Goal: Find specific page/section: Find specific page/section

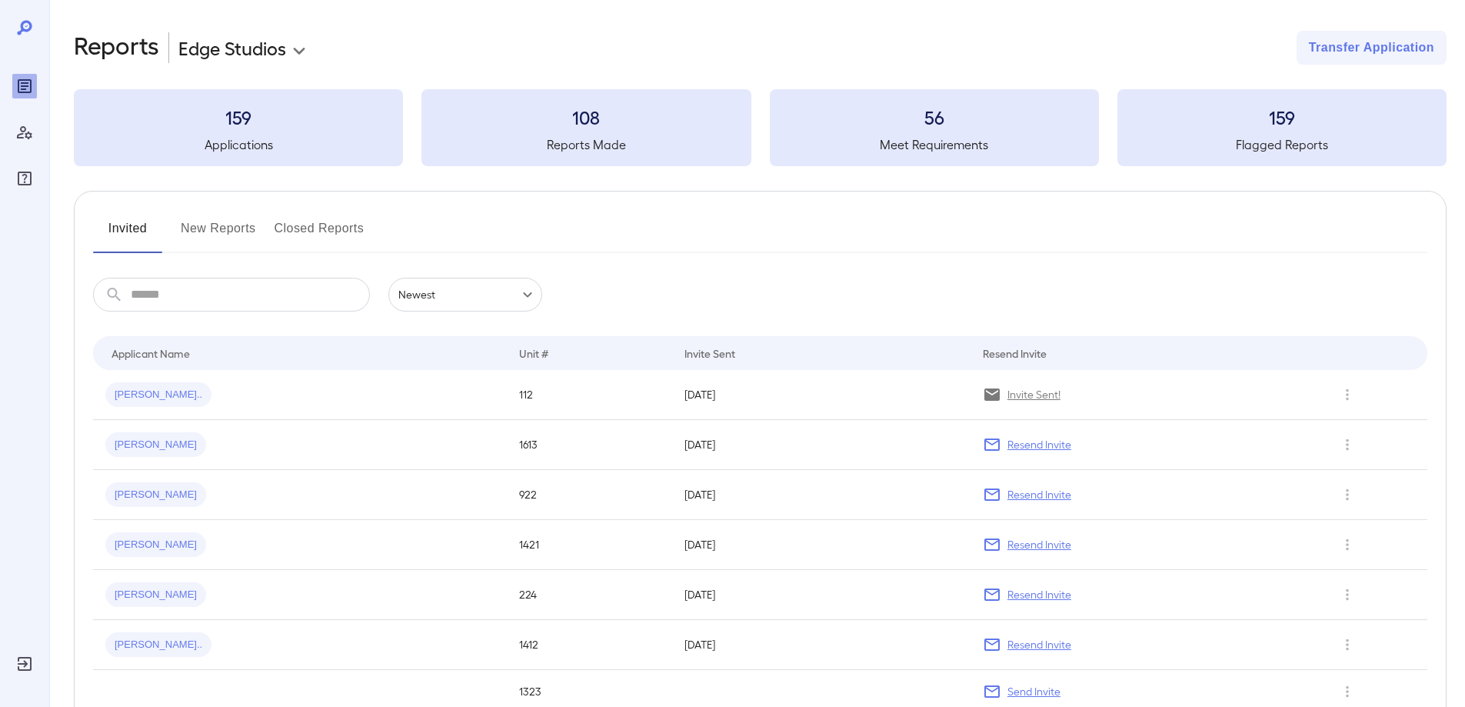
click at [230, 227] on button "New Reports" at bounding box center [218, 234] width 75 height 37
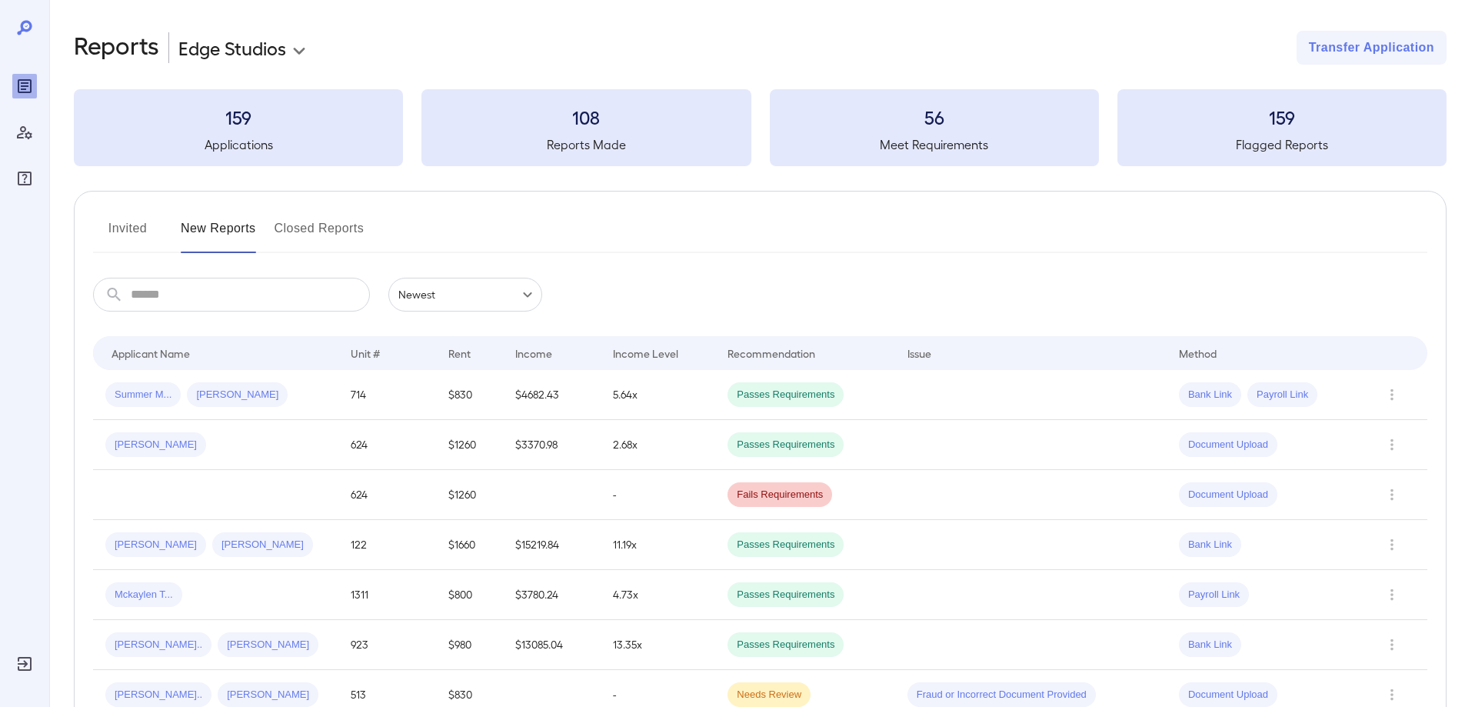
click at [118, 227] on button "Invited" at bounding box center [127, 234] width 69 height 37
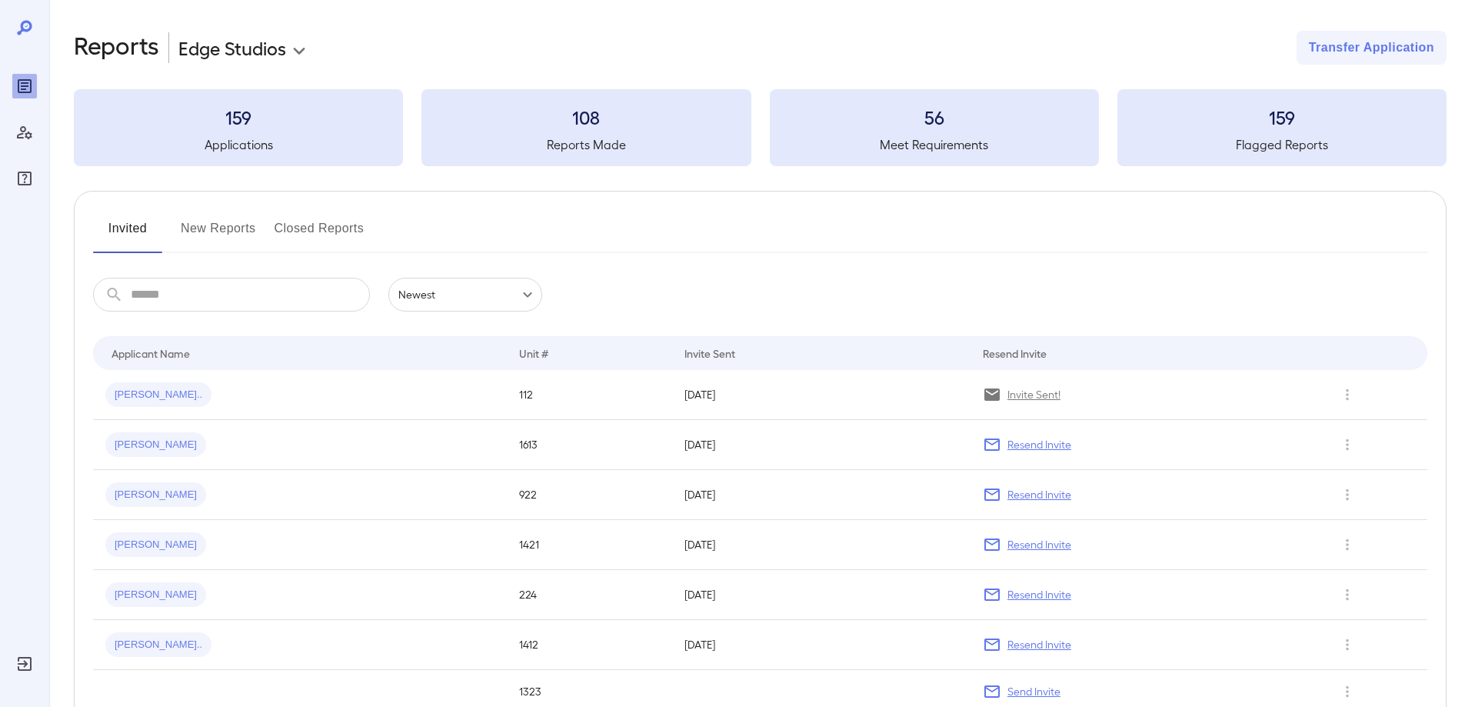
click at [222, 223] on button "New Reports" at bounding box center [218, 234] width 75 height 37
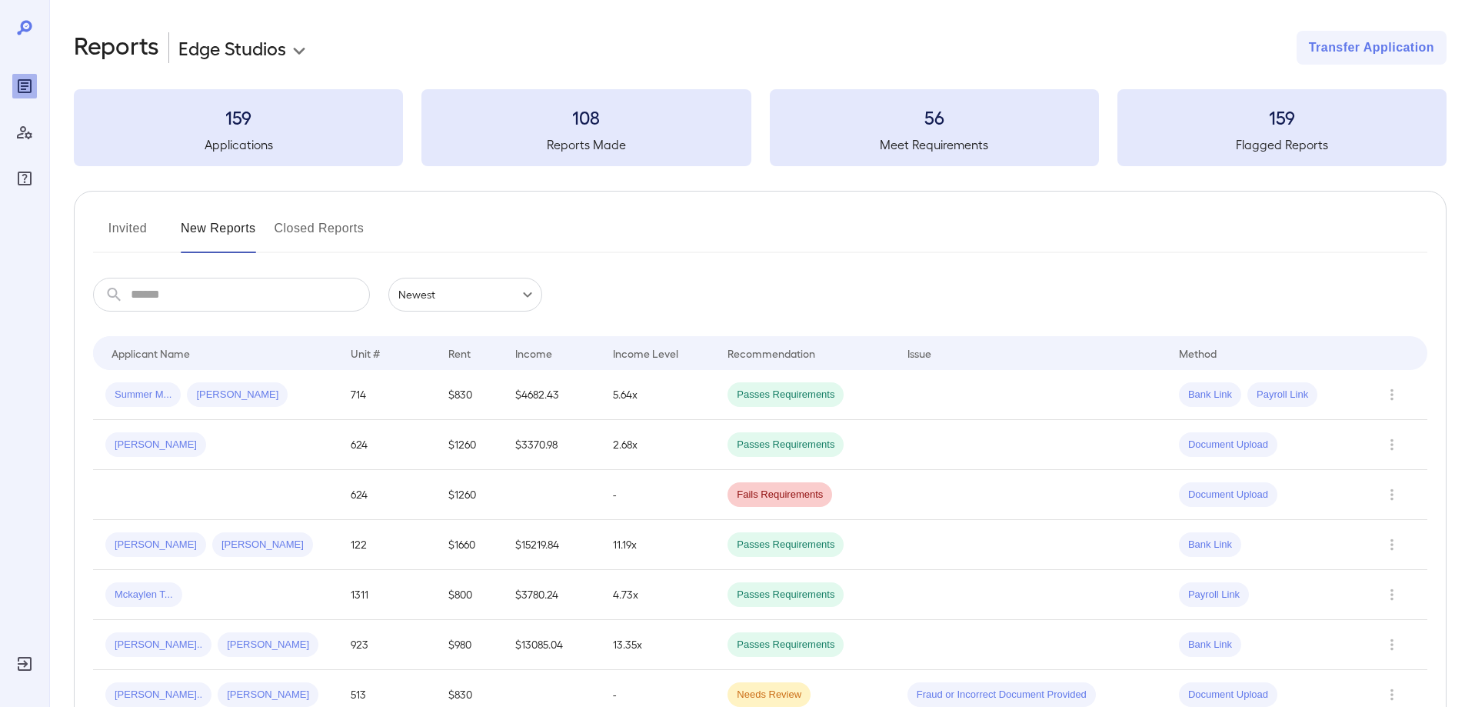
click at [152, 229] on button "Invited" at bounding box center [127, 234] width 69 height 37
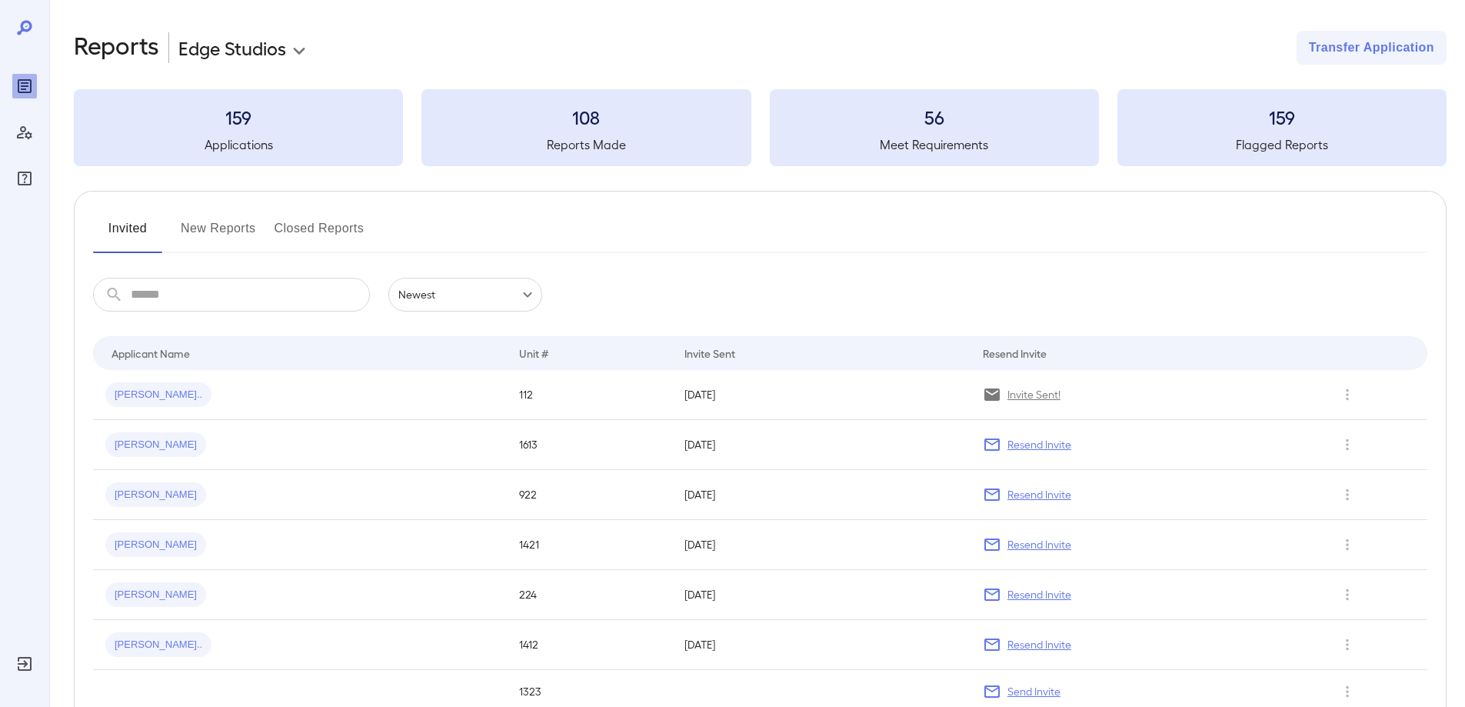
click at [228, 229] on button "New Reports" at bounding box center [218, 234] width 75 height 37
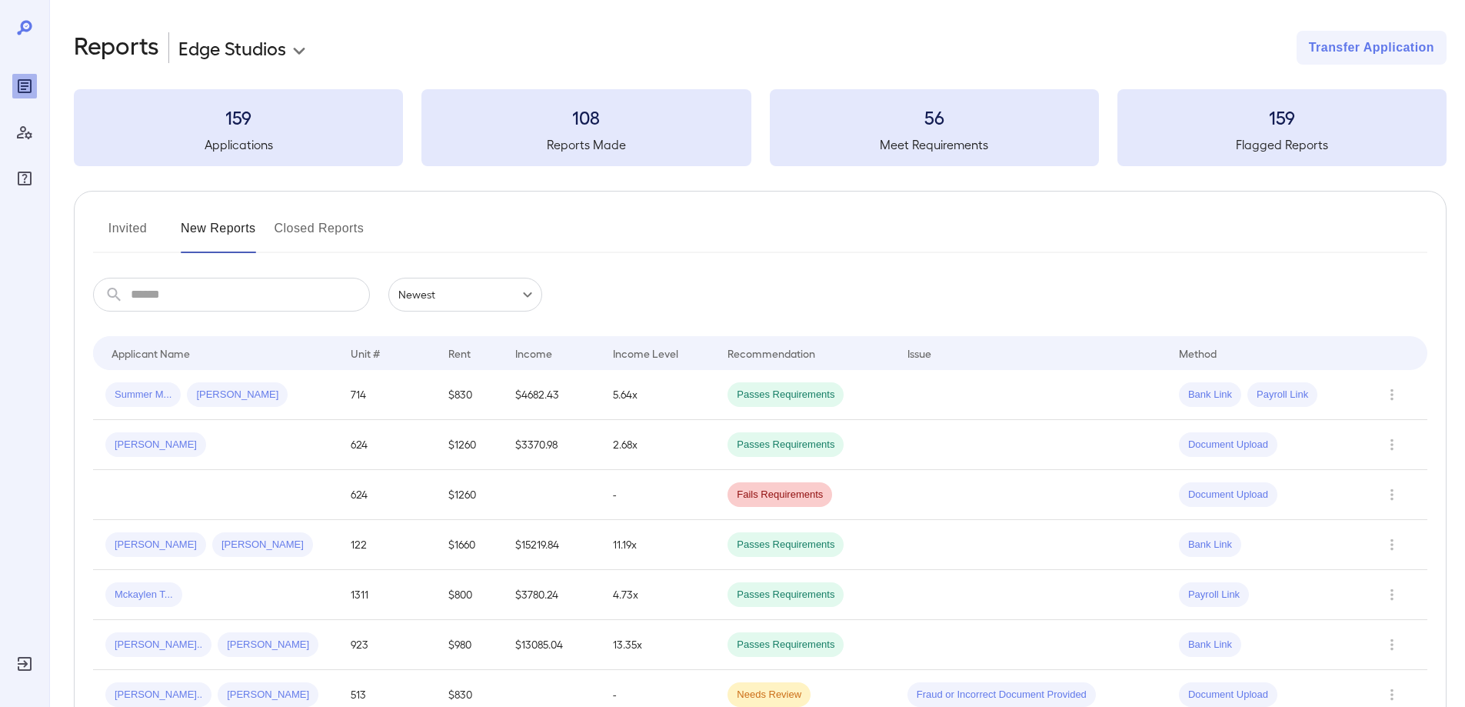
click at [122, 230] on button "Invited" at bounding box center [127, 234] width 69 height 37
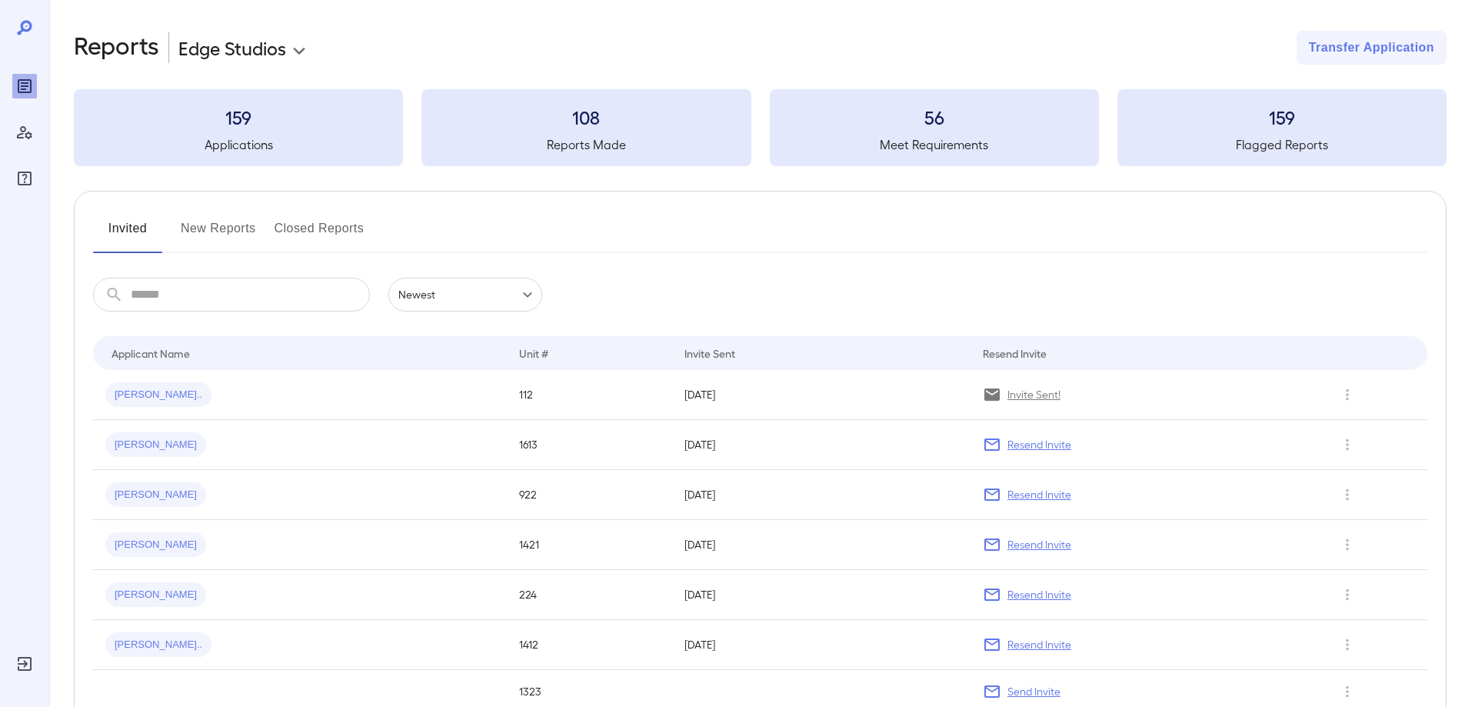
click at [238, 229] on button "New Reports" at bounding box center [218, 234] width 75 height 37
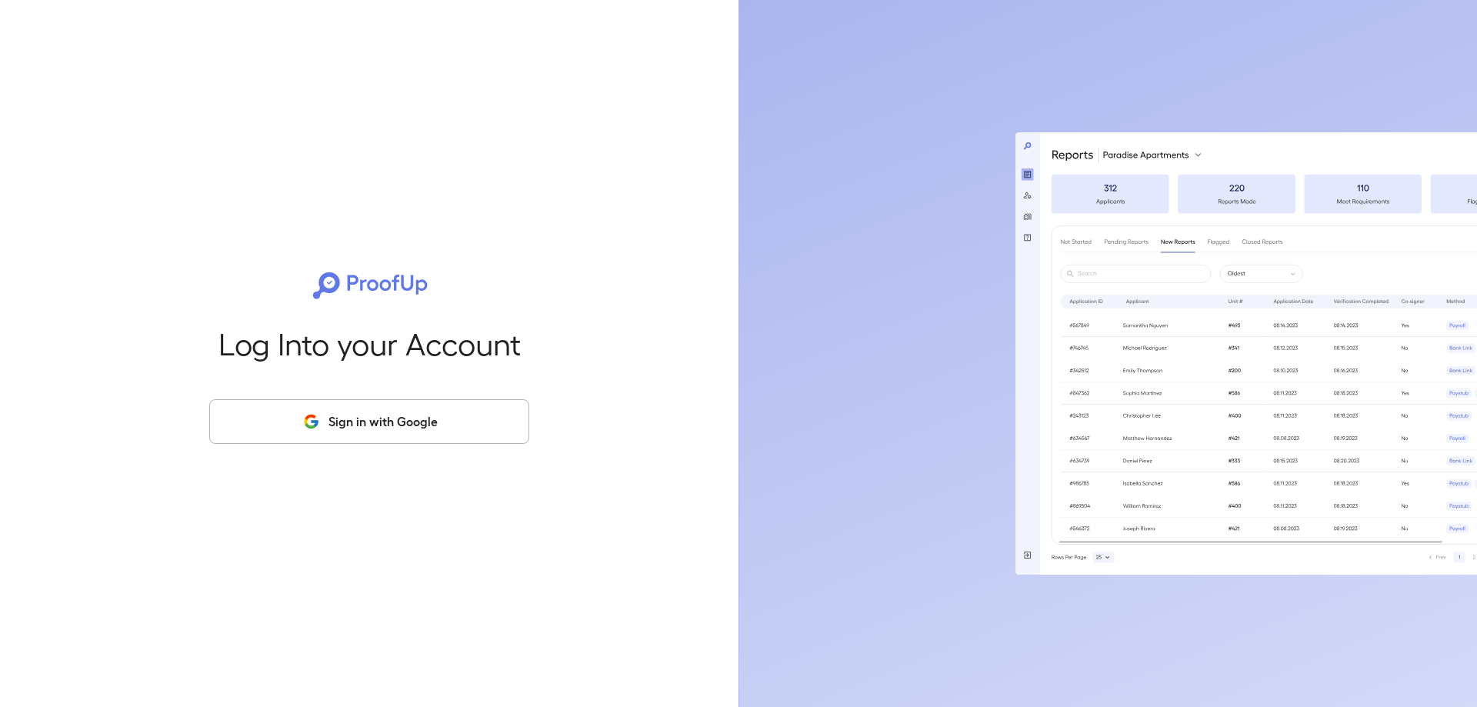
click at [304, 422] on icon "button" at bounding box center [311, 421] width 19 height 18
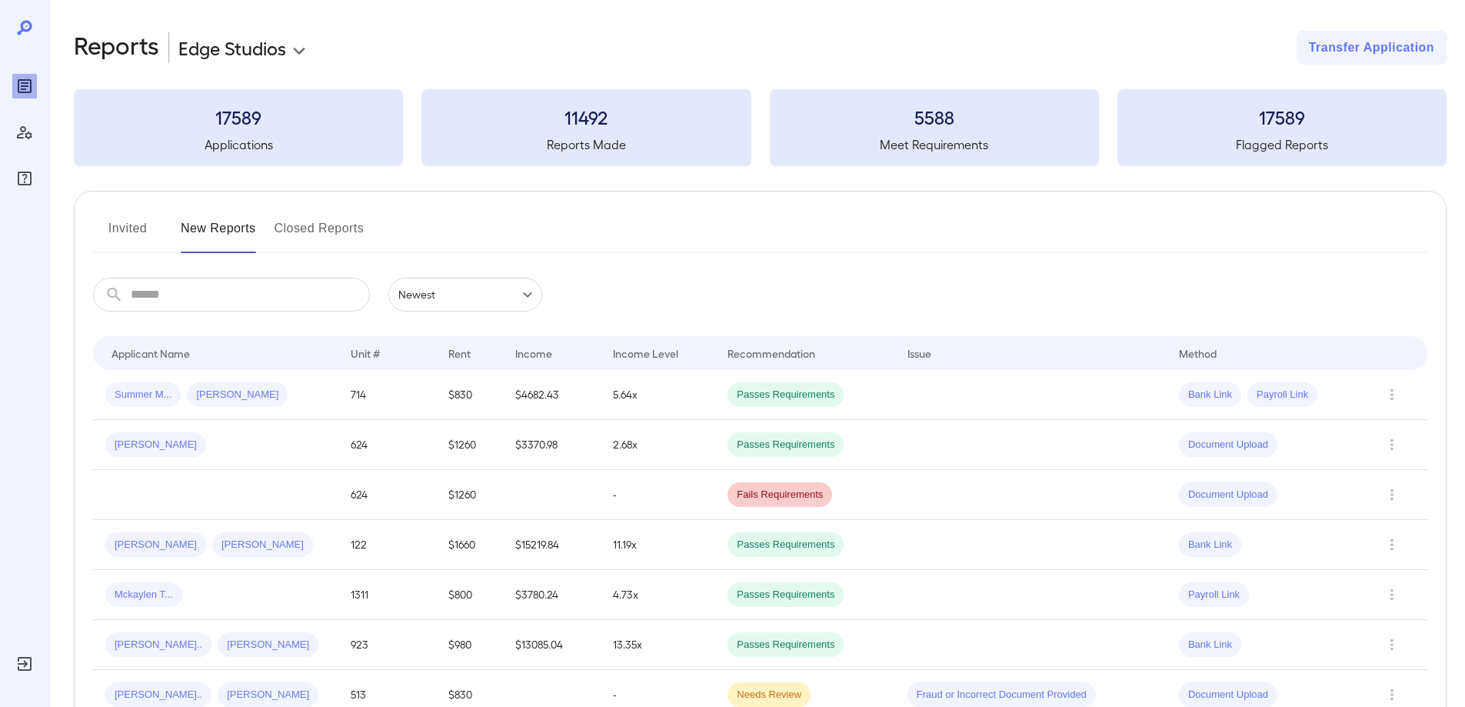
click at [131, 241] on button "Invited" at bounding box center [127, 234] width 69 height 37
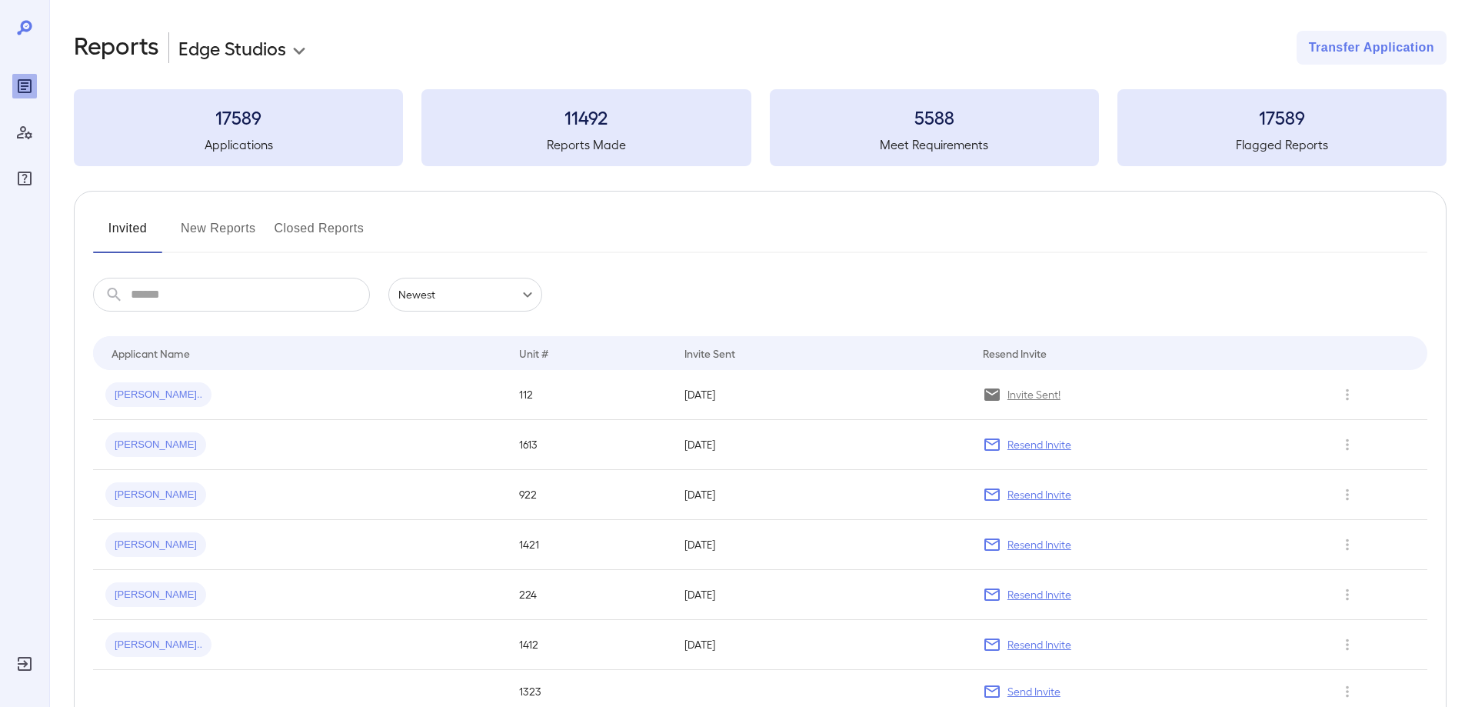
click at [242, 232] on button "New Reports" at bounding box center [218, 234] width 75 height 37
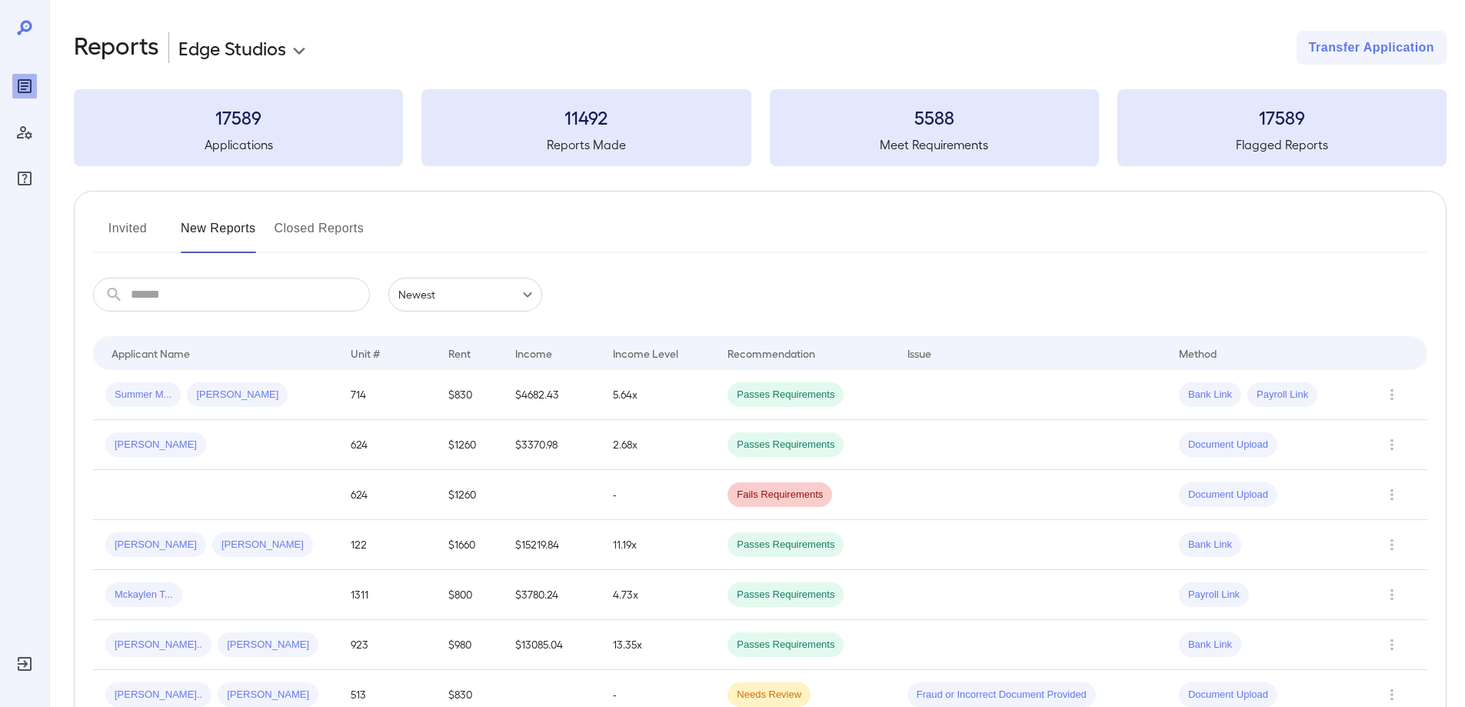
click at [155, 236] on button "Invited" at bounding box center [127, 234] width 69 height 37
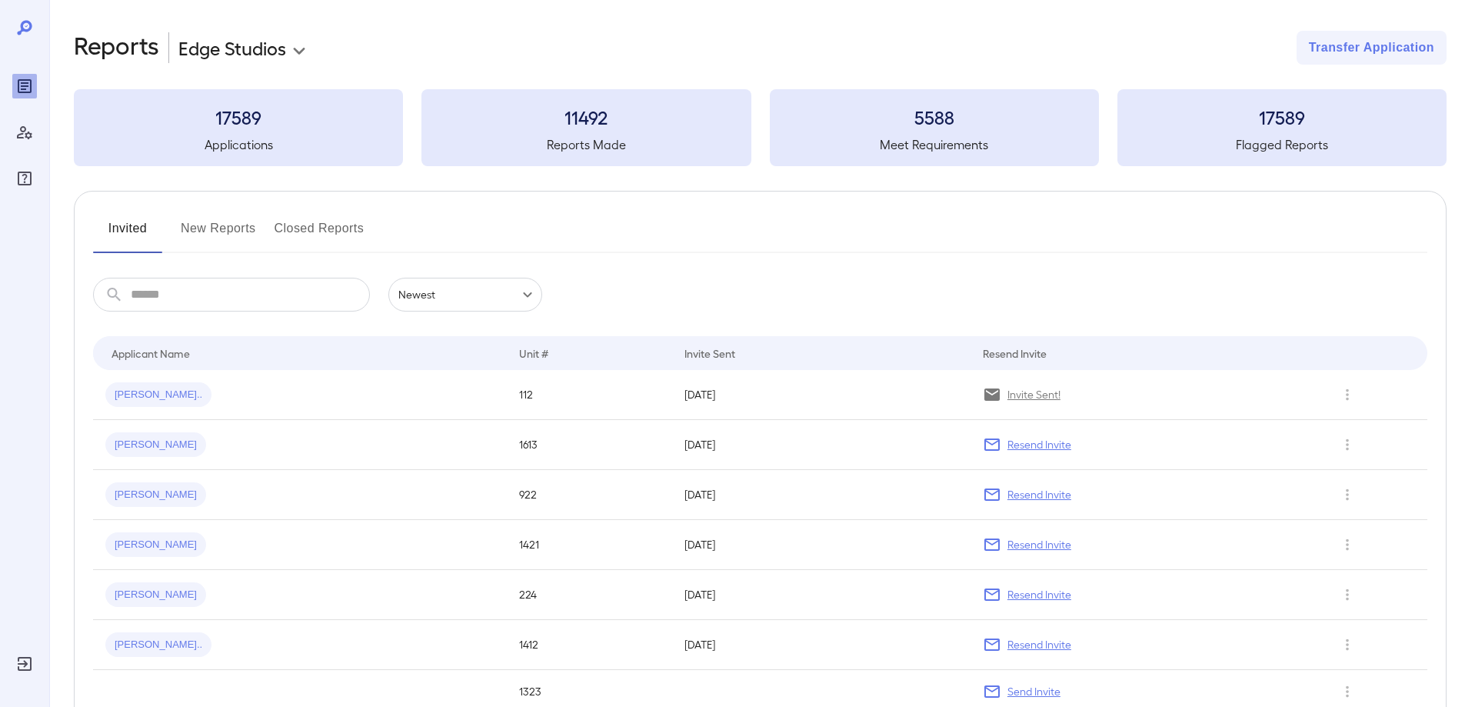
click at [208, 235] on button "New Reports" at bounding box center [218, 234] width 75 height 37
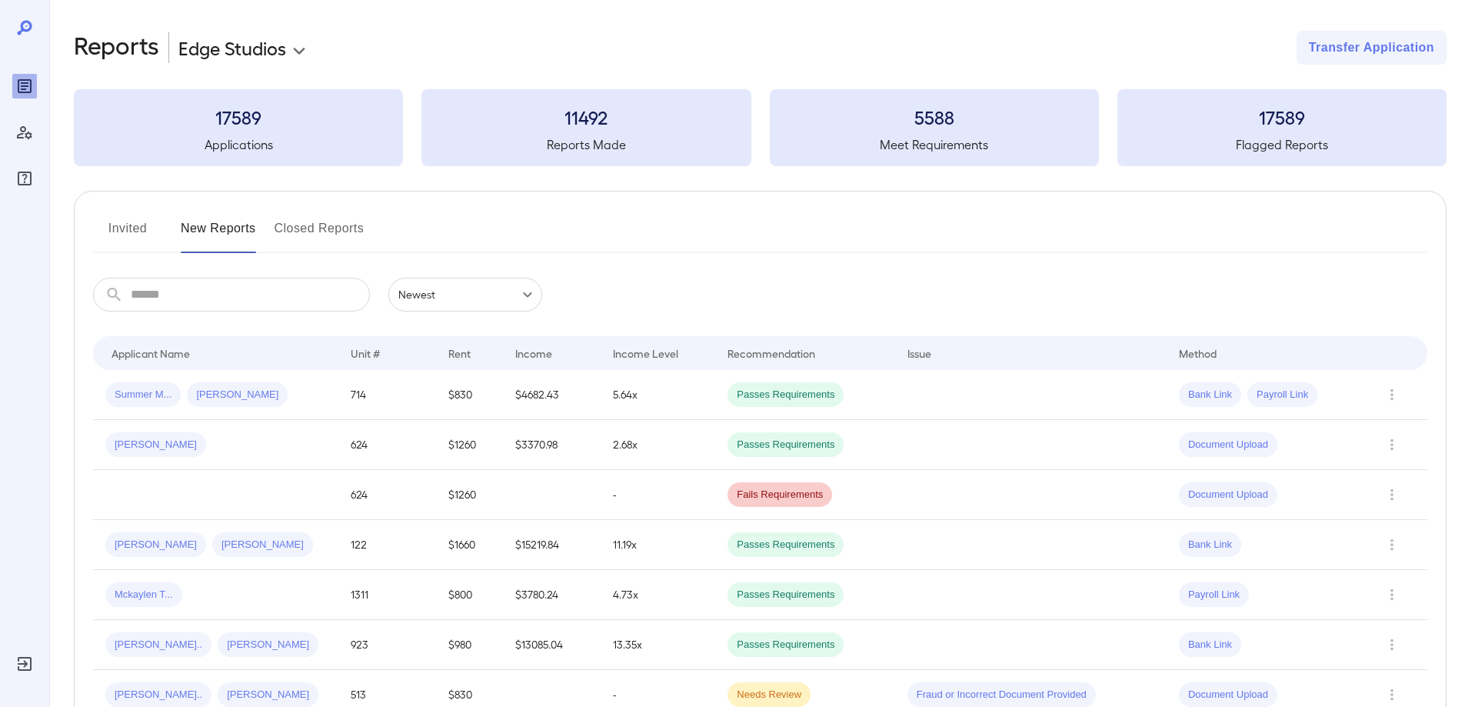
click at [149, 229] on button "Invited" at bounding box center [127, 234] width 69 height 37
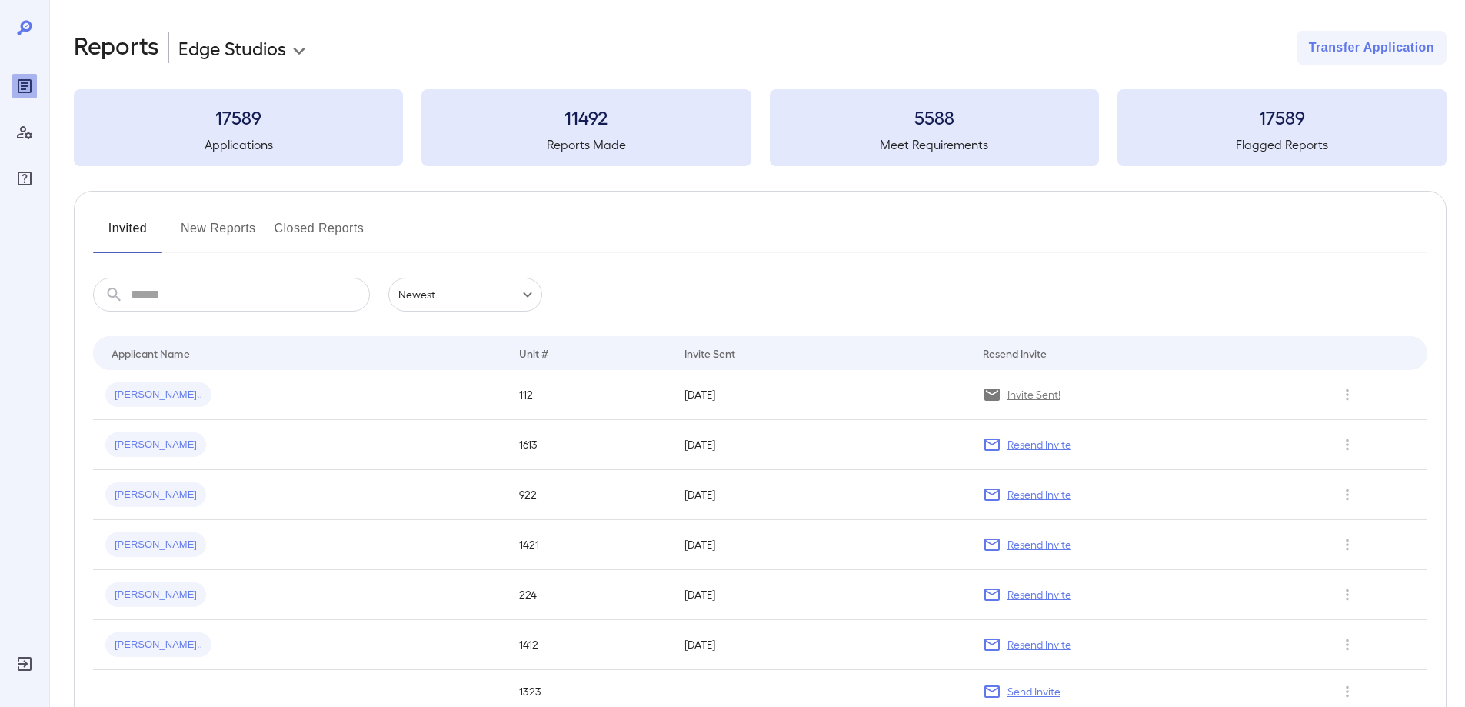
click at [213, 228] on button "New Reports" at bounding box center [218, 234] width 75 height 37
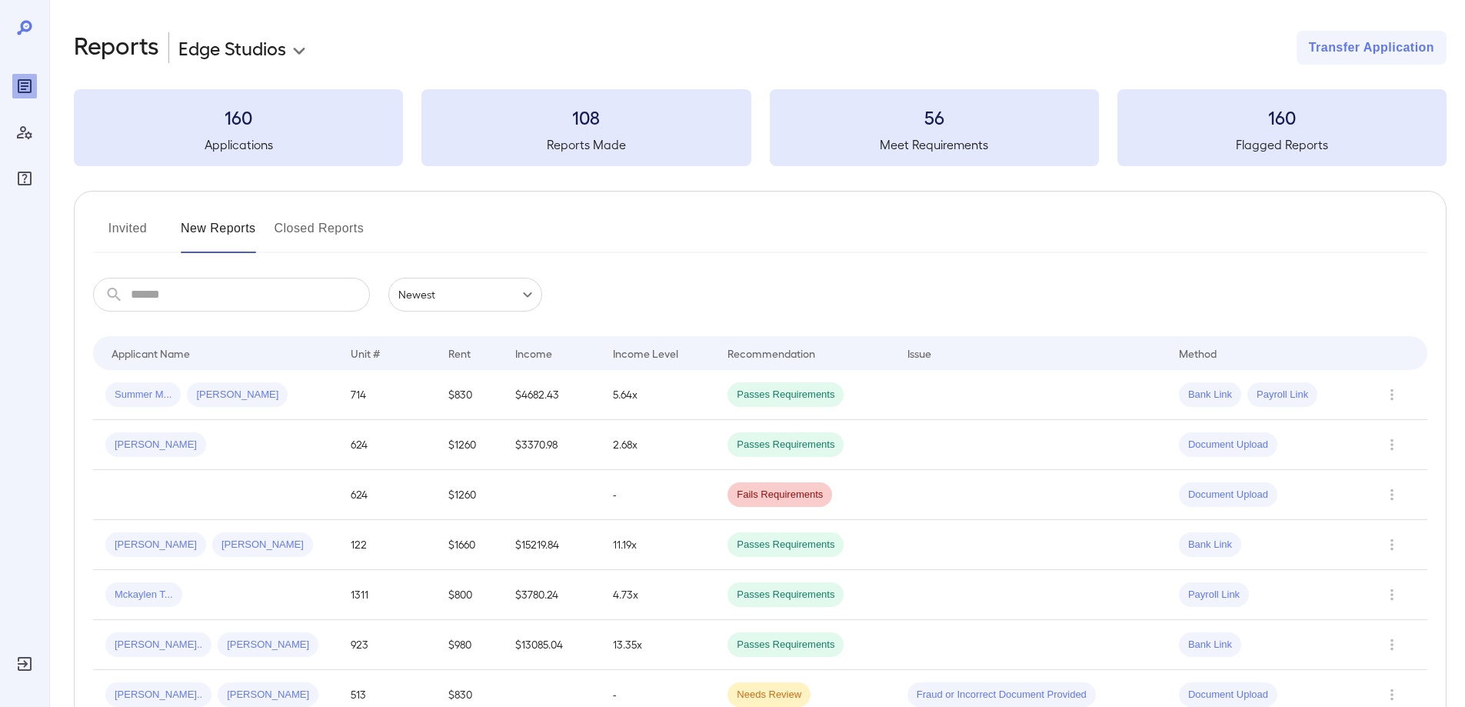
click at [126, 233] on button "Invited" at bounding box center [127, 234] width 69 height 37
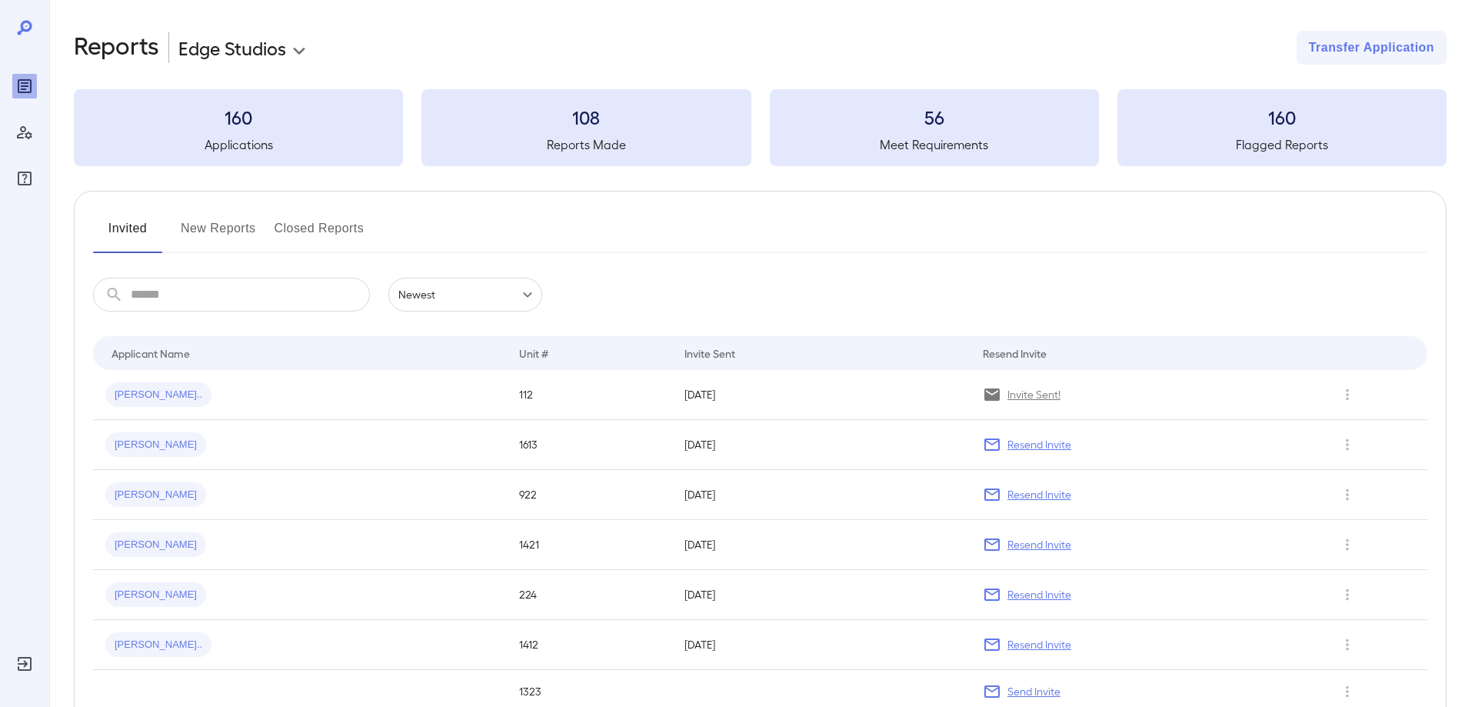
click at [215, 235] on button "New Reports" at bounding box center [218, 234] width 75 height 37
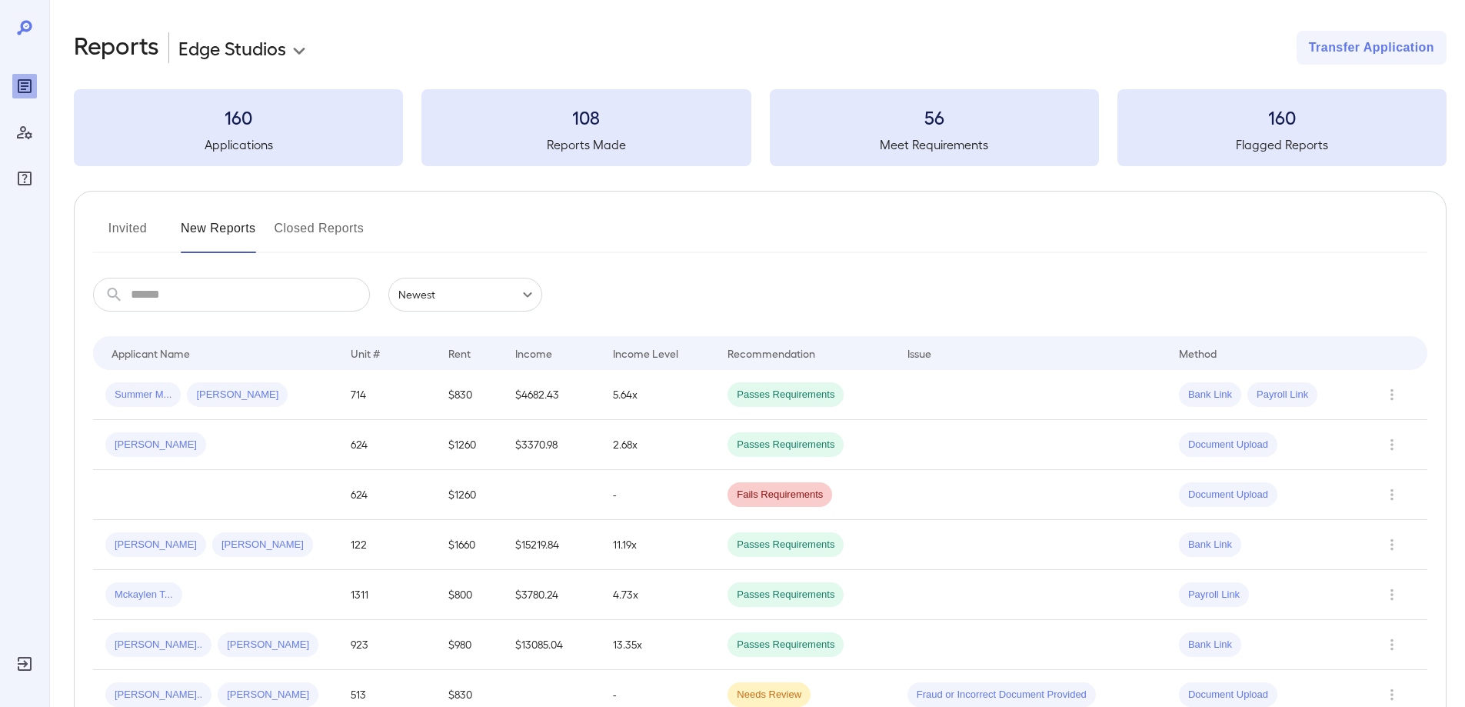
click at [132, 235] on button "Invited" at bounding box center [127, 234] width 69 height 37
